Goal: Task Accomplishment & Management: Manage account settings

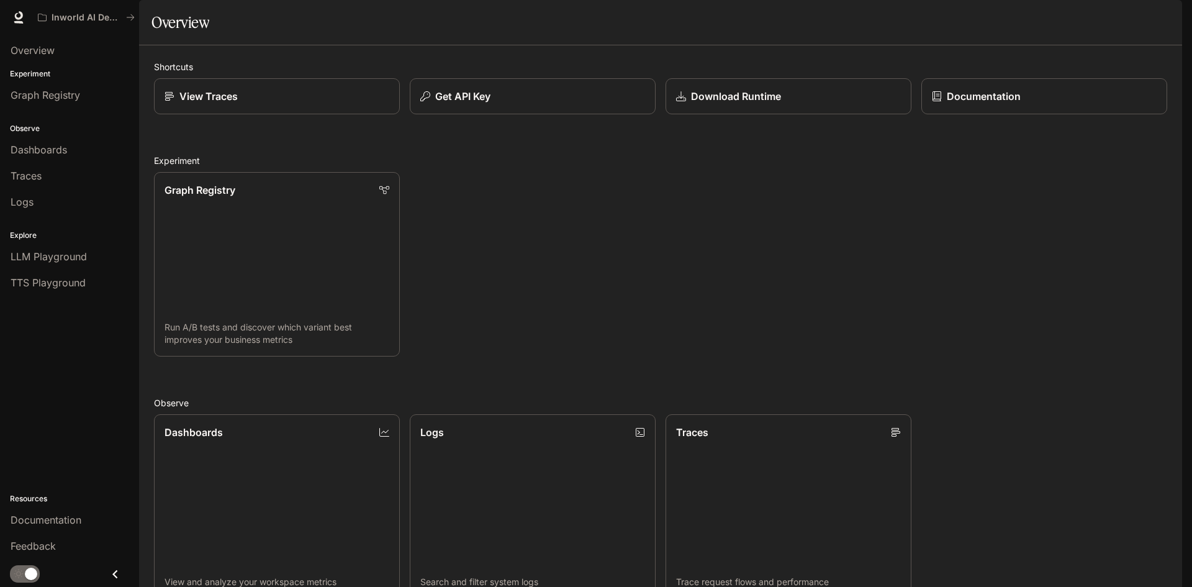
click at [1171, 16] on div "button" at bounding box center [1164, 17] width 17 height 17
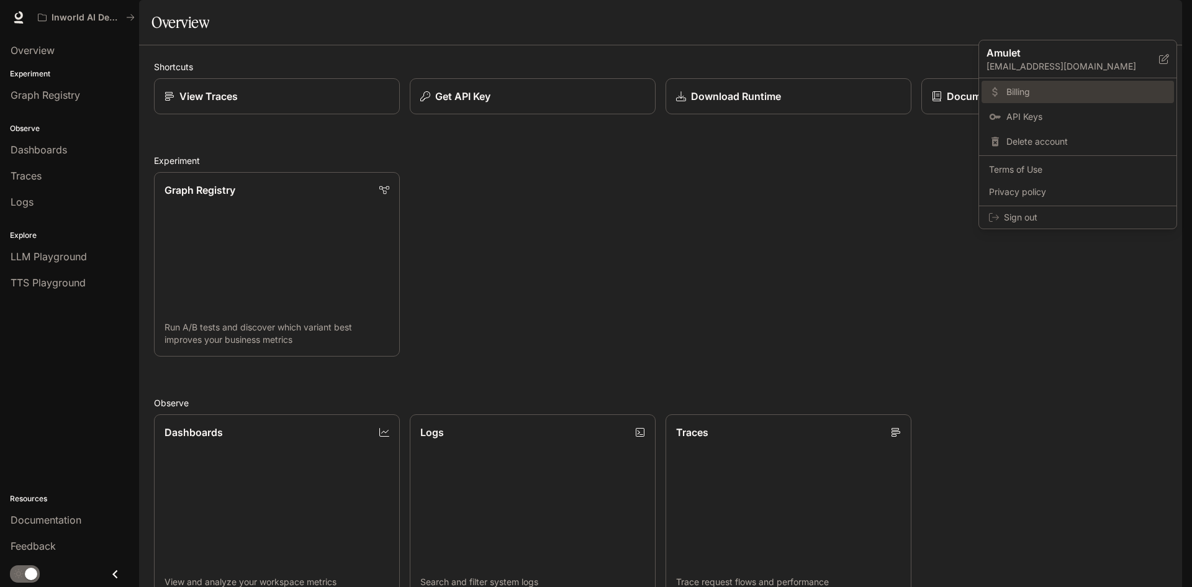
click at [1069, 91] on span "Billing" at bounding box center [1087, 92] width 160 height 12
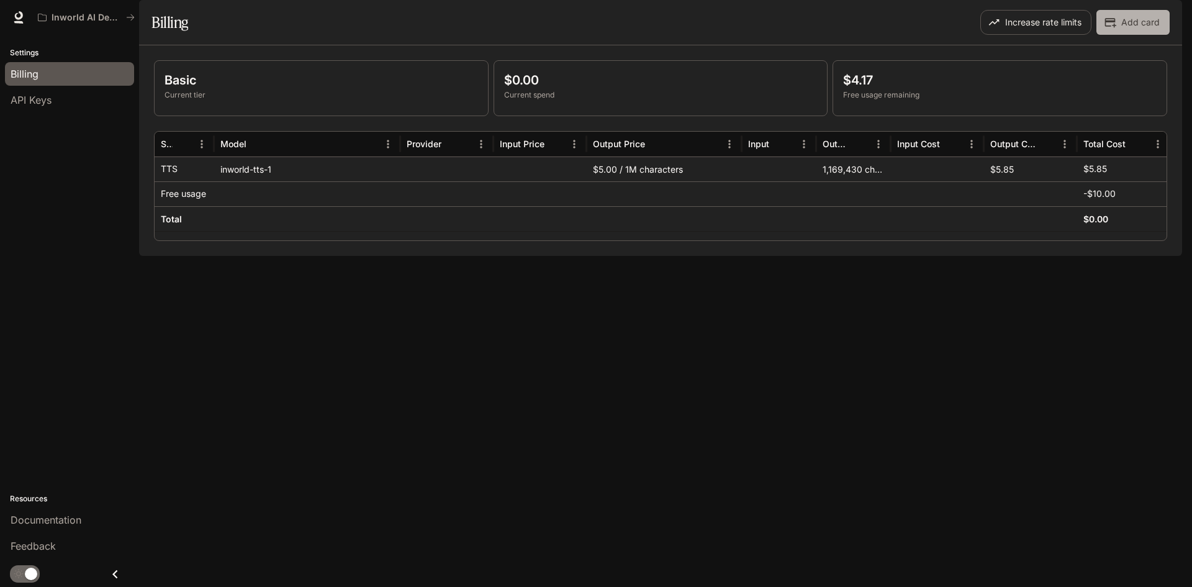
click at [1141, 35] on button "Add card" at bounding box center [1133, 22] width 73 height 25
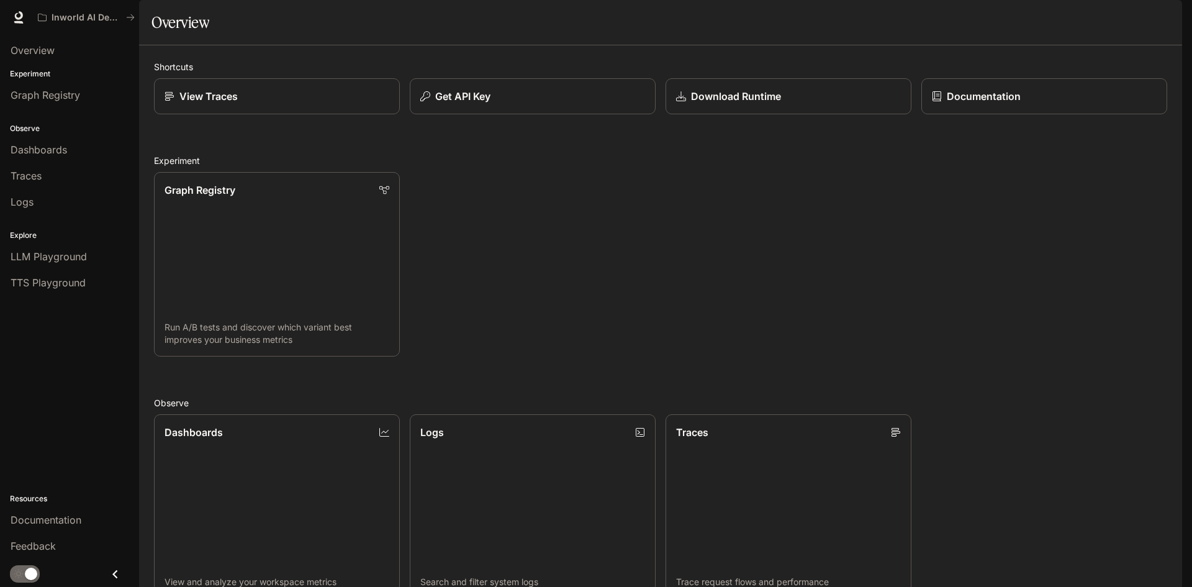
click at [1173, 14] on div "button" at bounding box center [1164, 17] width 17 height 17
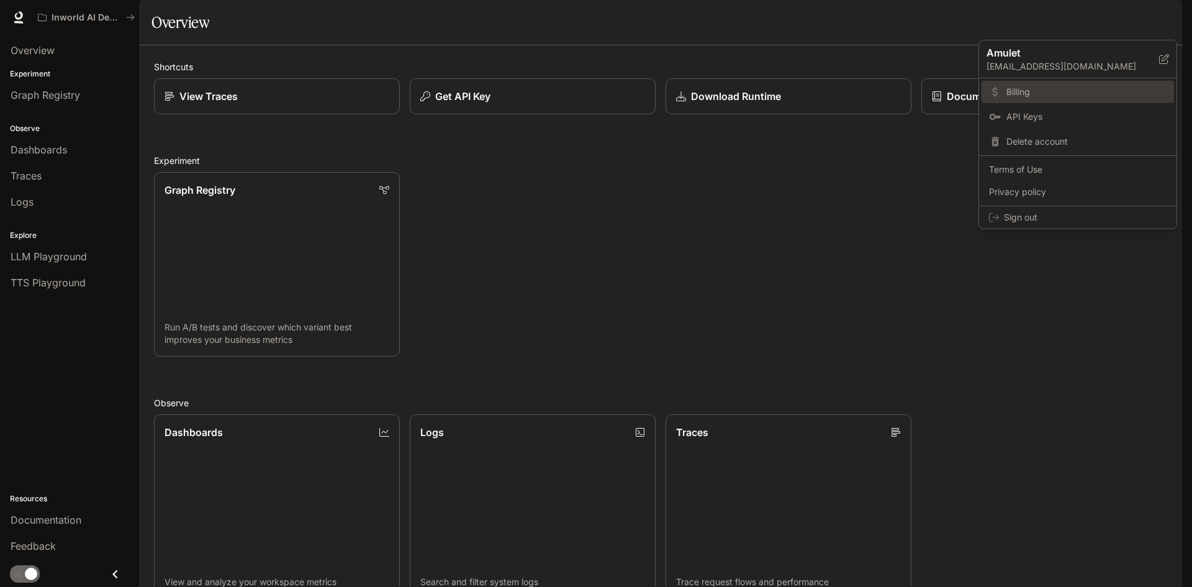
click at [1069, 85] on link "Billing" at bounding box center [1078, 92] width 193 height 22
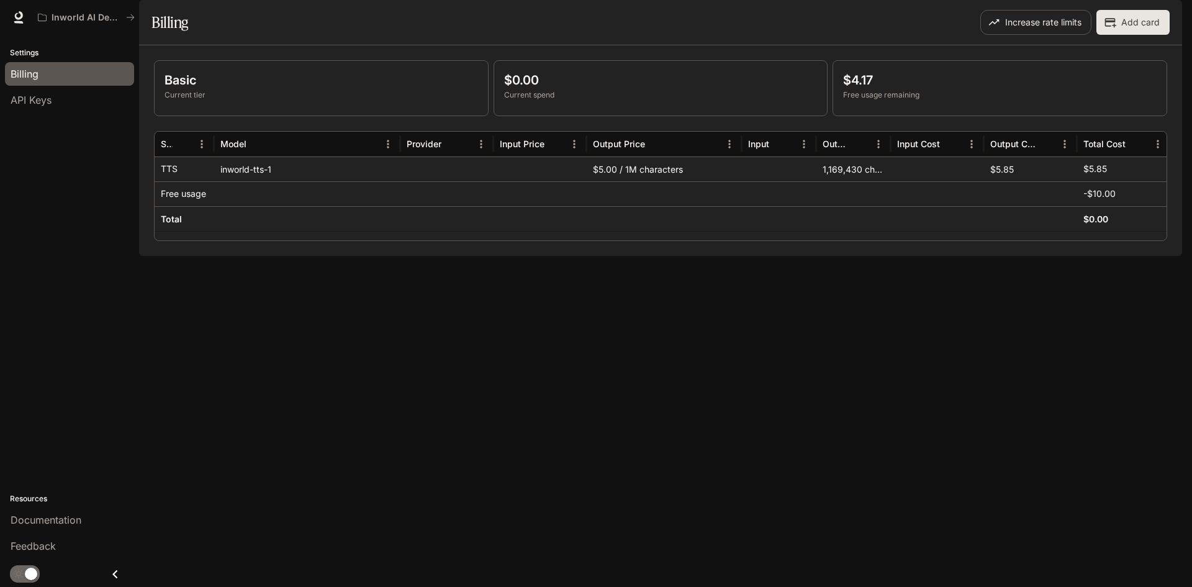
scroll to position [0, 4]
drag, startPoint x: 550, startPoint y: 116, endPoint x: 516, endPoint y: 116, distance: 34.2
click at [516, 89] on p "$0.00" at bounding box center [661, 80] width 314 height 19
click at [556, 89] on p "$0.00" at bounding box center [661, 80] width 314 height 19
drag, startPoint x: 511, startPoint y: 116, endPoint x: 545, endPoint y: 113, distance: 34.3
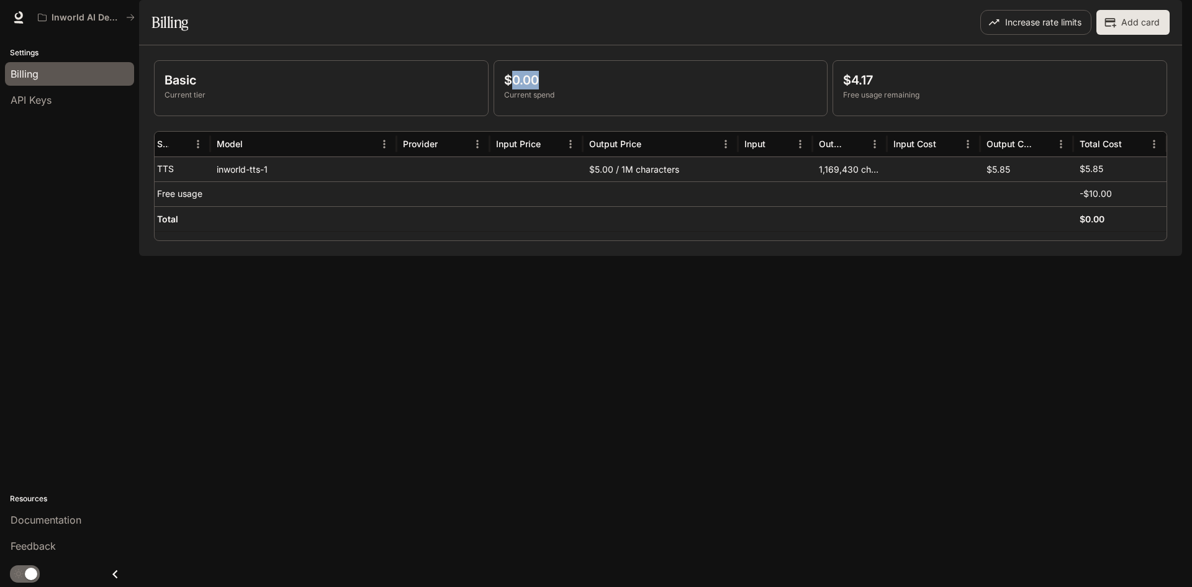
click at [543, 89] on p "$0.00" at bounding box center [661, 80] width 314 height 19
click at [545, 89] on p "$0.00" at bounding box center [661, 80] width 314 height 19
click at [19, 18] on icon at bounding box center [19, 15] width 8 height 9
